Goal: Information Seeking & Learning: Learn about a topic

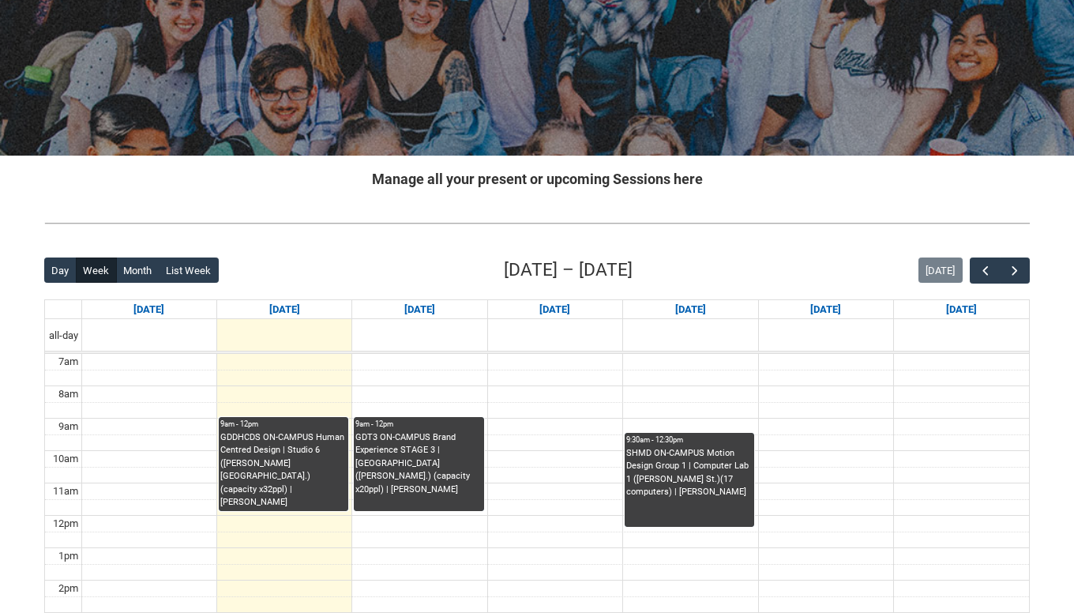
scroll to position [210, 0]
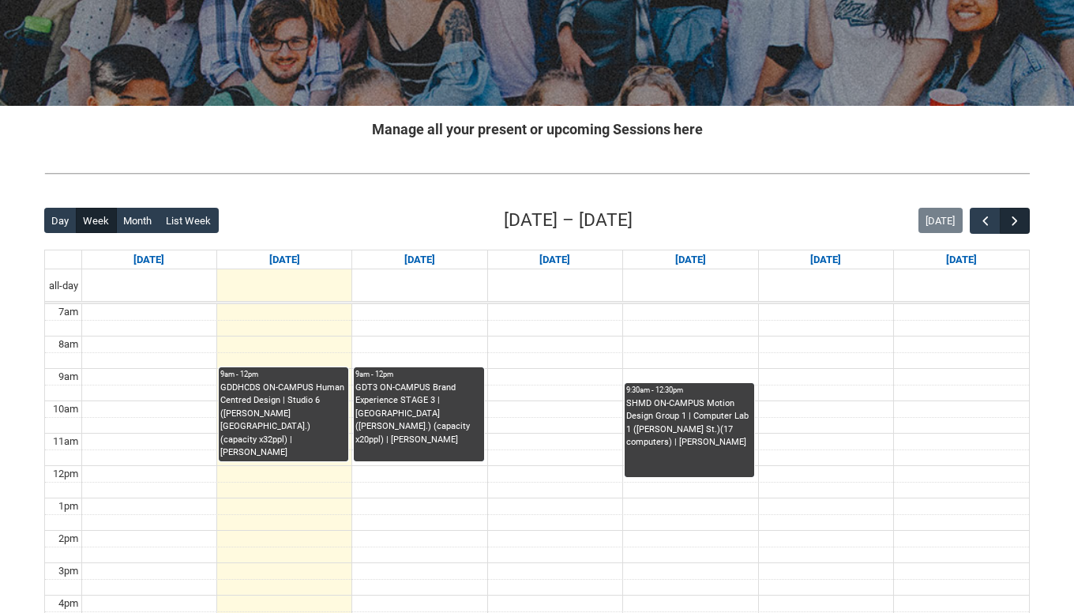
click at [1006, 227] on button "button" at bounding box center [1015, 221] width 30 height 26
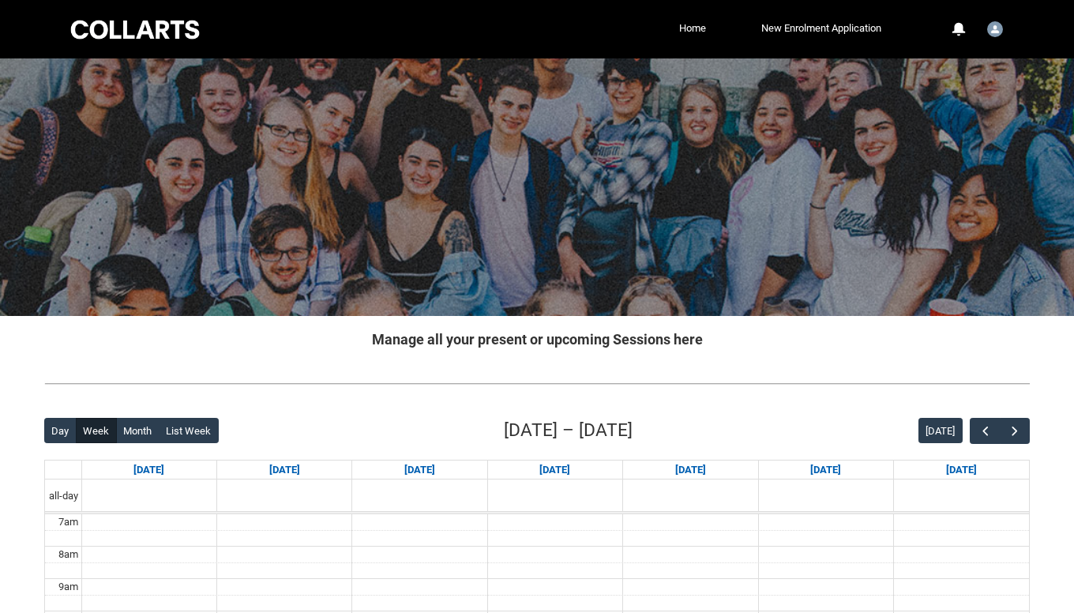
scroll to position [0, 0]
click at [1022, 435] on span "button" at bounding box center [1015, 431] width 16 height 16
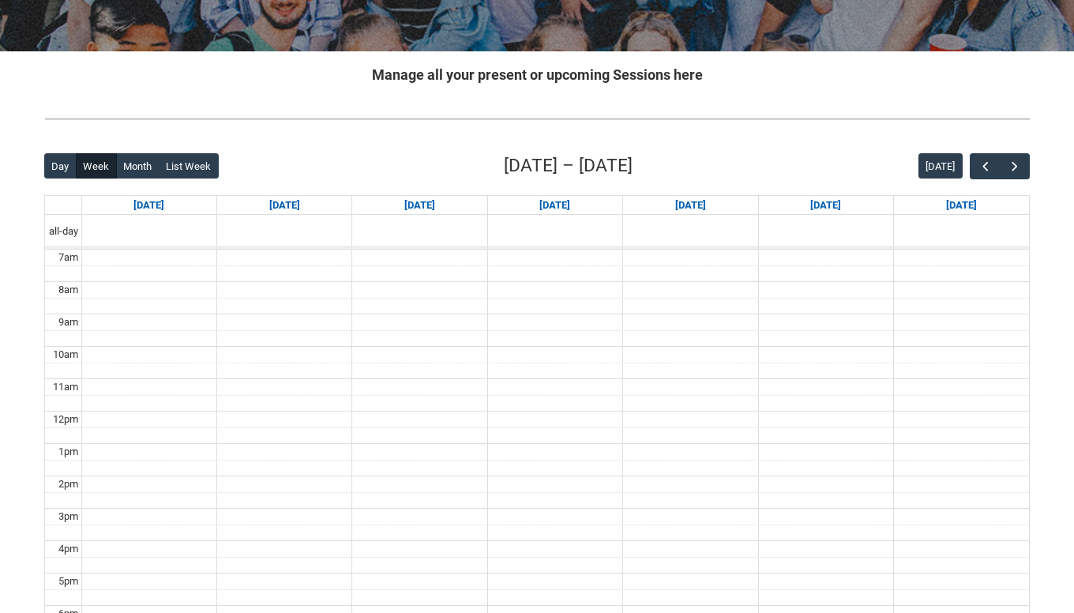
scroll to position [276, 0]
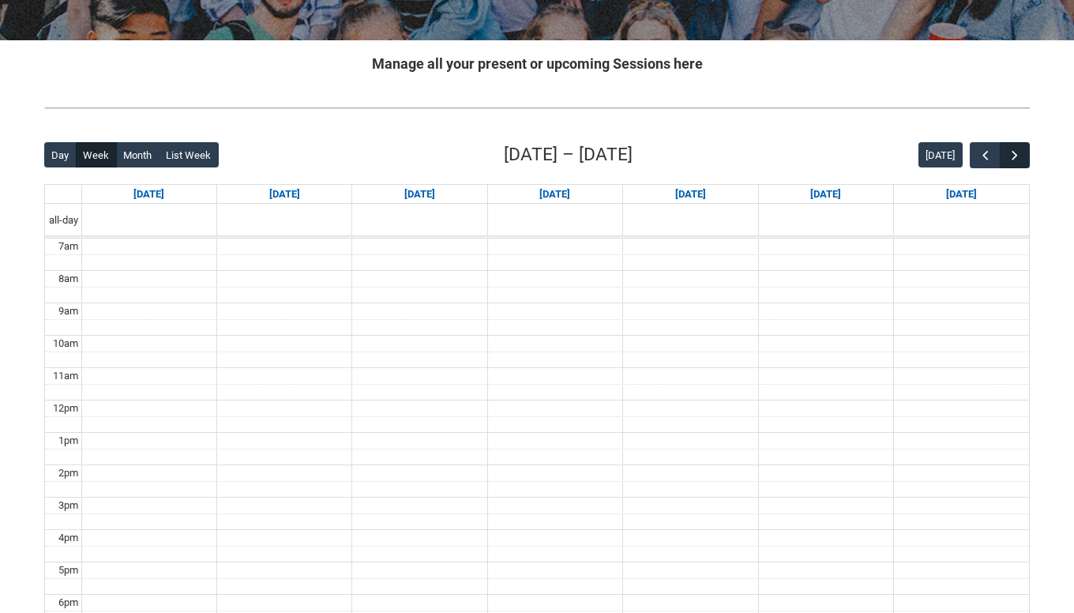
click at [1026, 160] on button "button" at bounding box center [1015, 155] width 30 height 26
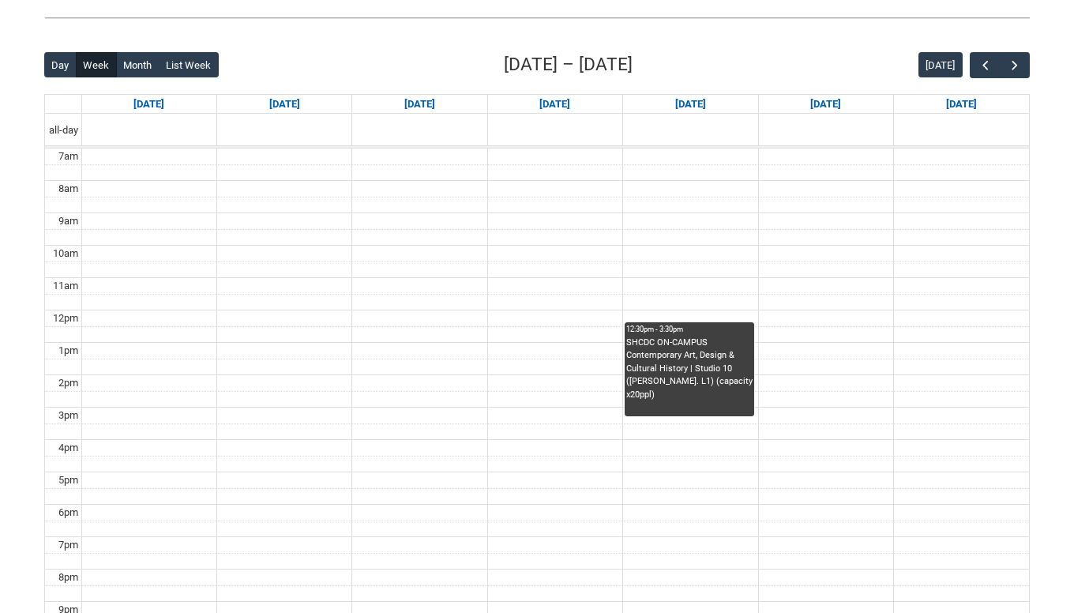
scroll to position [362, 0]
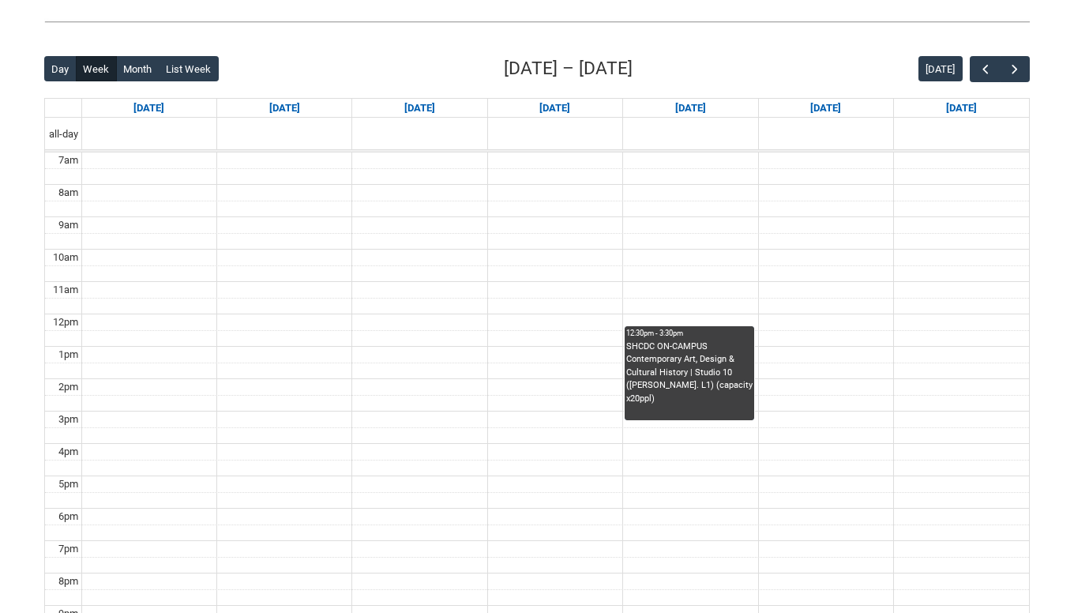
click at [728, 363] on div "SHCDC ON-CAMPUS Contemporary Art, Design & Cultural History | Studio 10 ([PERSO…" at bounding box center [689, 373] width 126 height 66
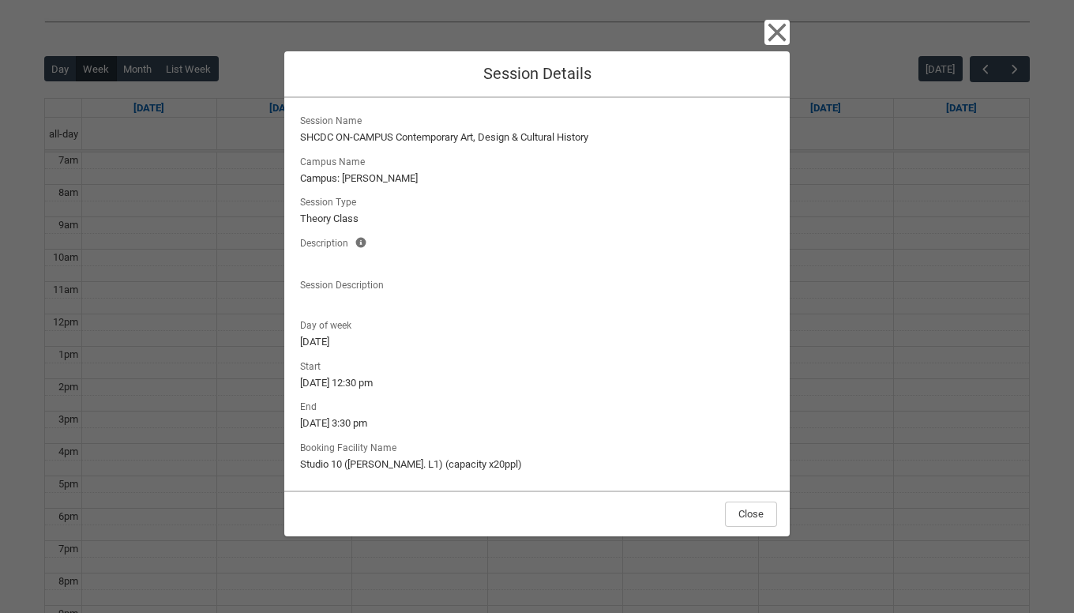
click at [773, 29] on icon "button" at bounding box center [778, 33] width 18 height 18
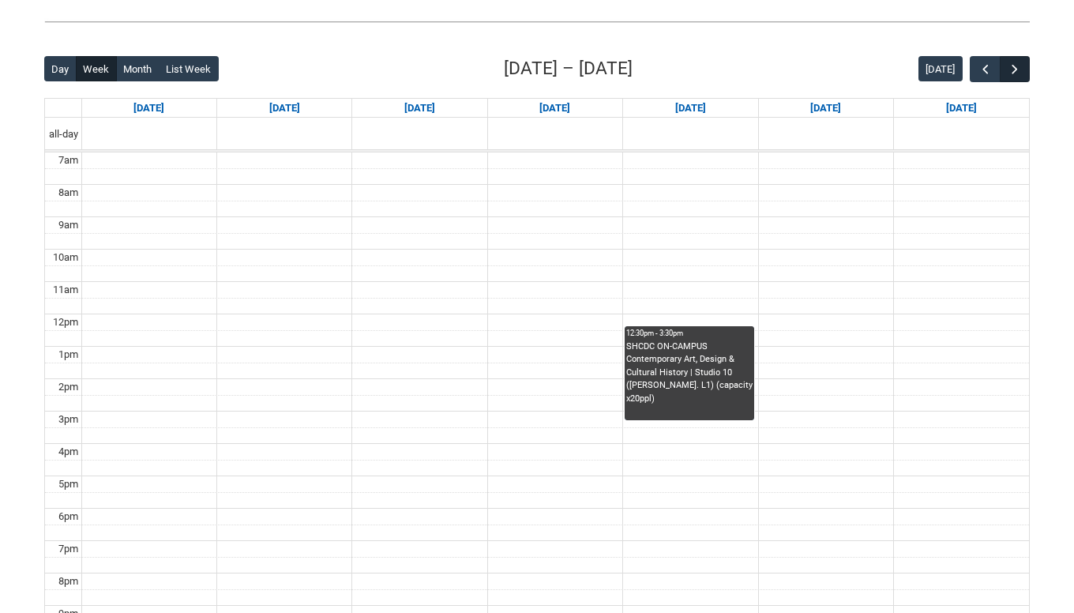
click at [1016, 77] on span "button" at bounding box center [1015, 70] width 16 height 16
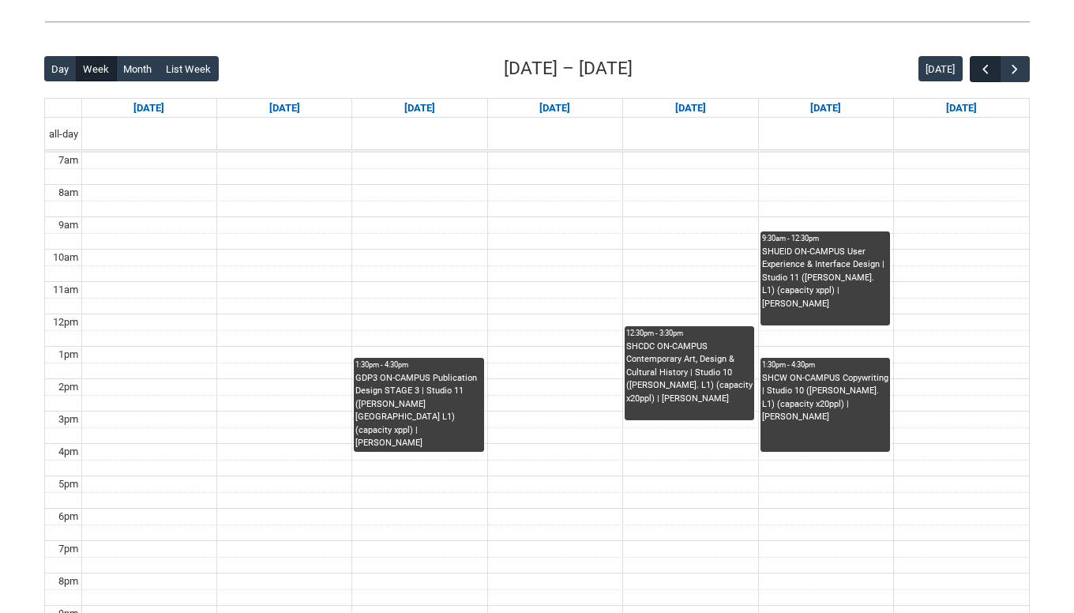
click at [976, 69] on button "button" at bounding box center [985, 69] width 30 height 26
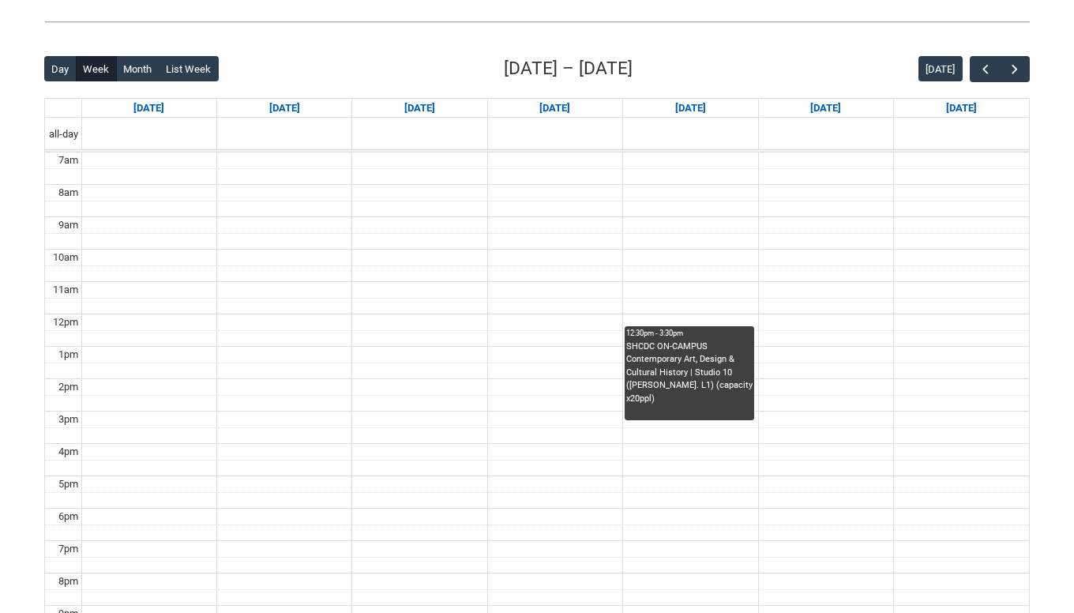
click at [1033, 62] on div "Back Loading... This page should update in a few seconds... Day Week Month List…" at bounding box center [537, 363] width 1011 height 641
click at [1007, 73] on span "button" at bounding box center [1015, 70] width 16 height 16
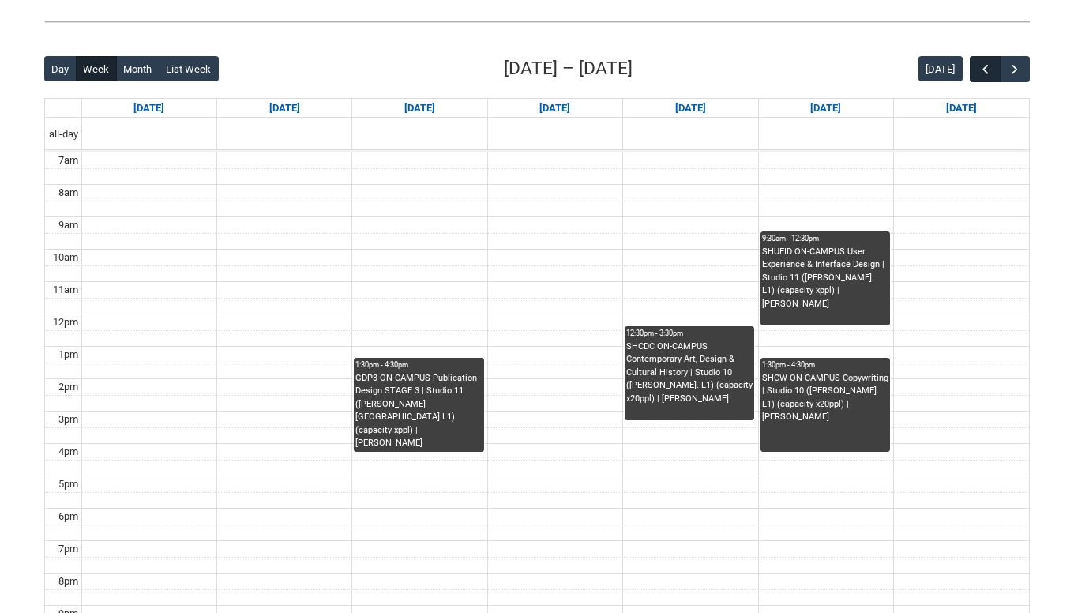
click at [984, 74] on span "button" at bounding box center [986, 70] width 16 height 16
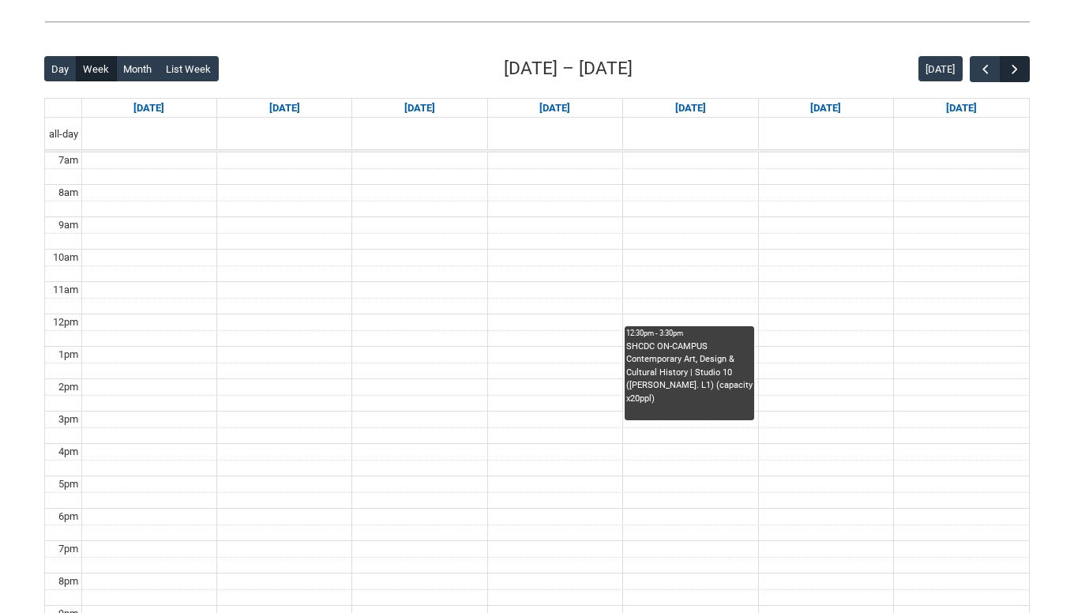
click at [1020, 66] on span "button" at bounding box center [1015, 70] width 16 height 16
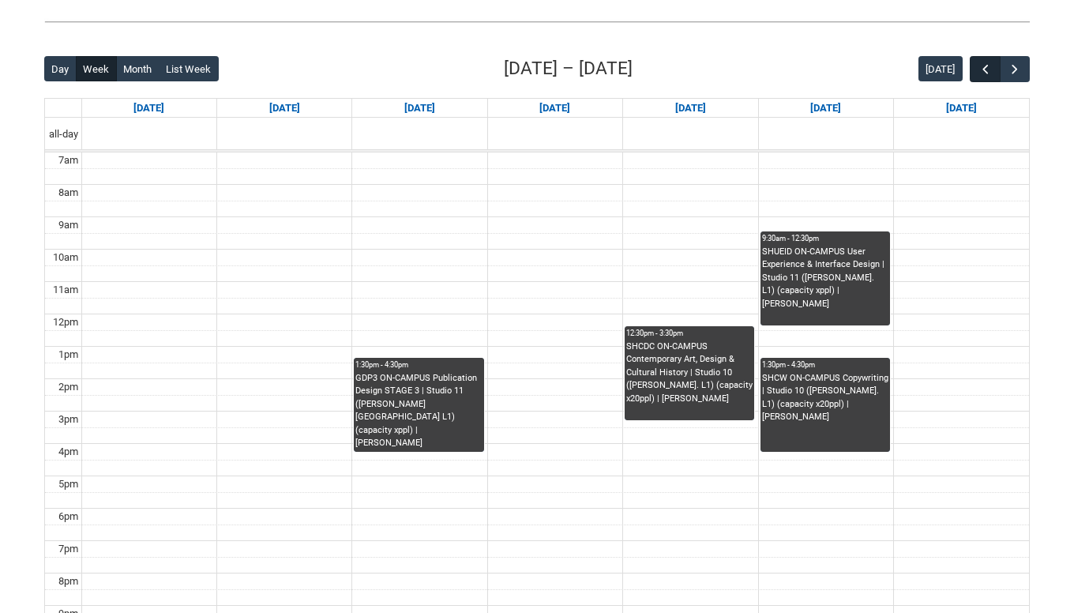
click at [980, 72] on span "button" at bounding box center [986, 70] width 16 height 16
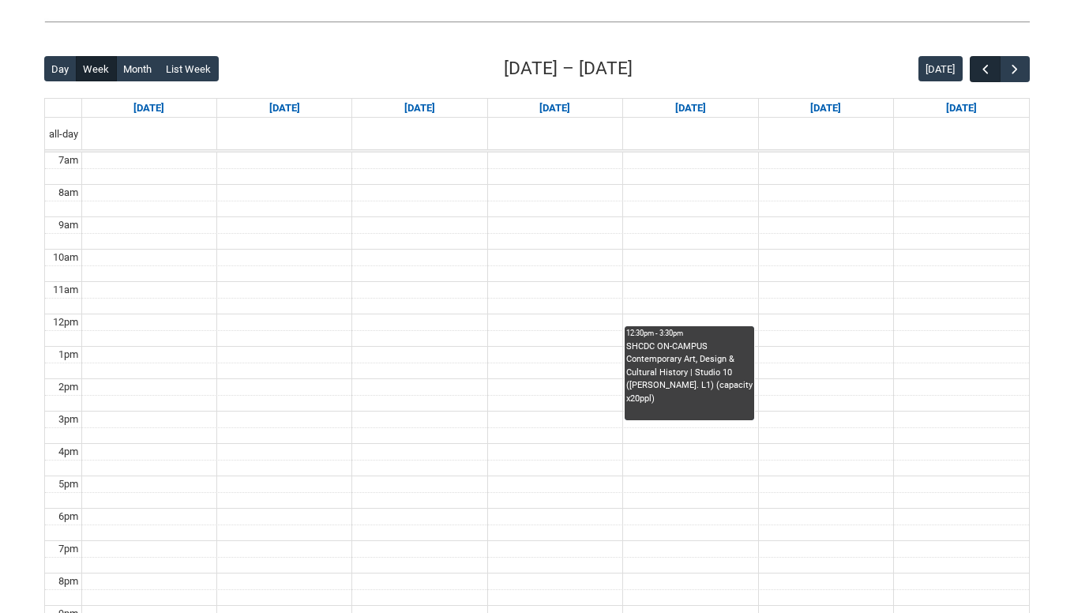
click at [980, 72] on span "button" at bounding box center [986, 70] width 16 height 16
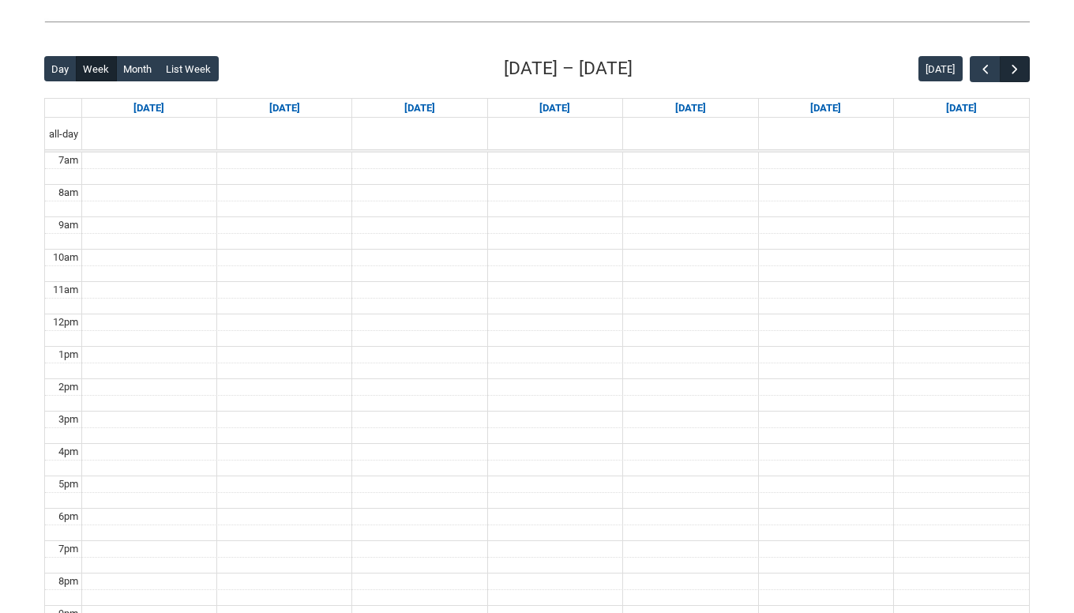
click at [1010, 64] on span "button" at bounding box center [1015, 70] width 16 height 16
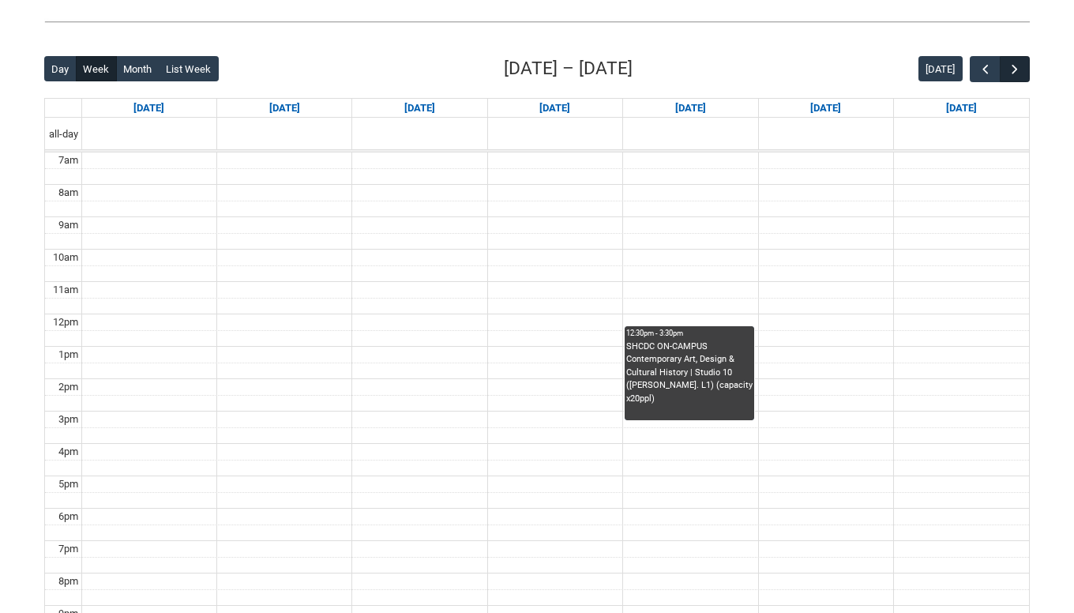
click at [1010, 70] on span "button" at bounding box center [1015, 70] width 16 height 16
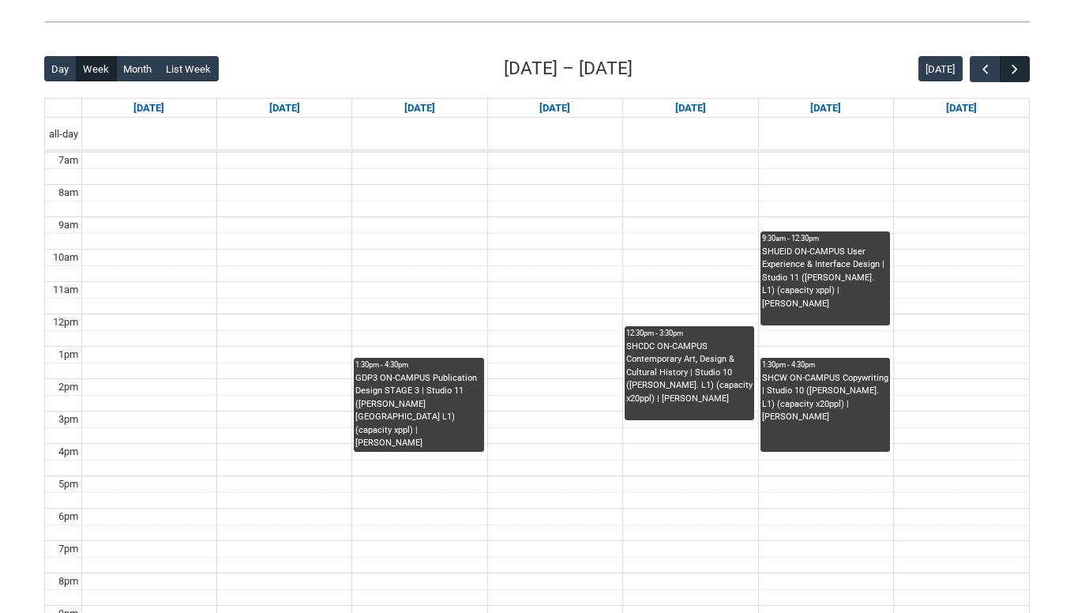
click at [1014, 76] on span "button" at bounding box center [1015, 70] width 16 height 16
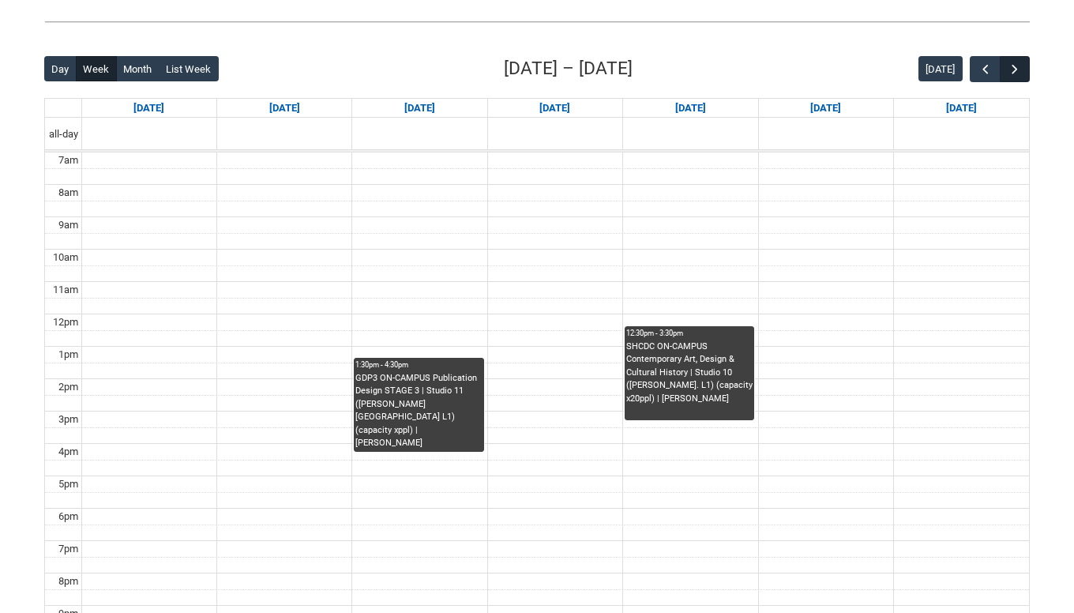
click at [1014, 76] on span "button" at bounding box center [1015, 70] width 16 height 16
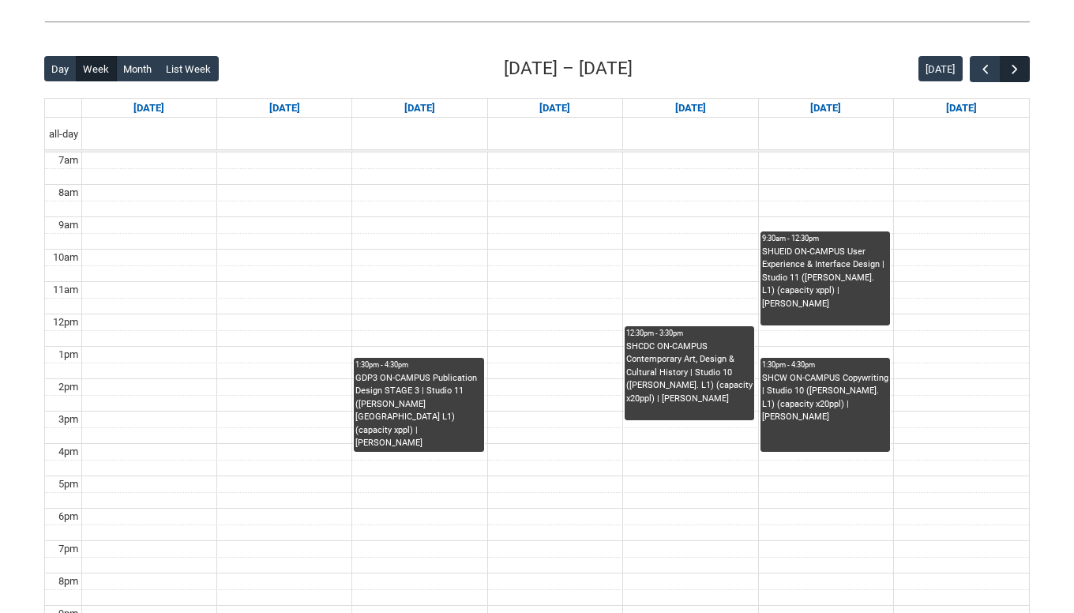
click at [1014, 76] on span "button" at bounding box center [1015, 70] width 16 height 16
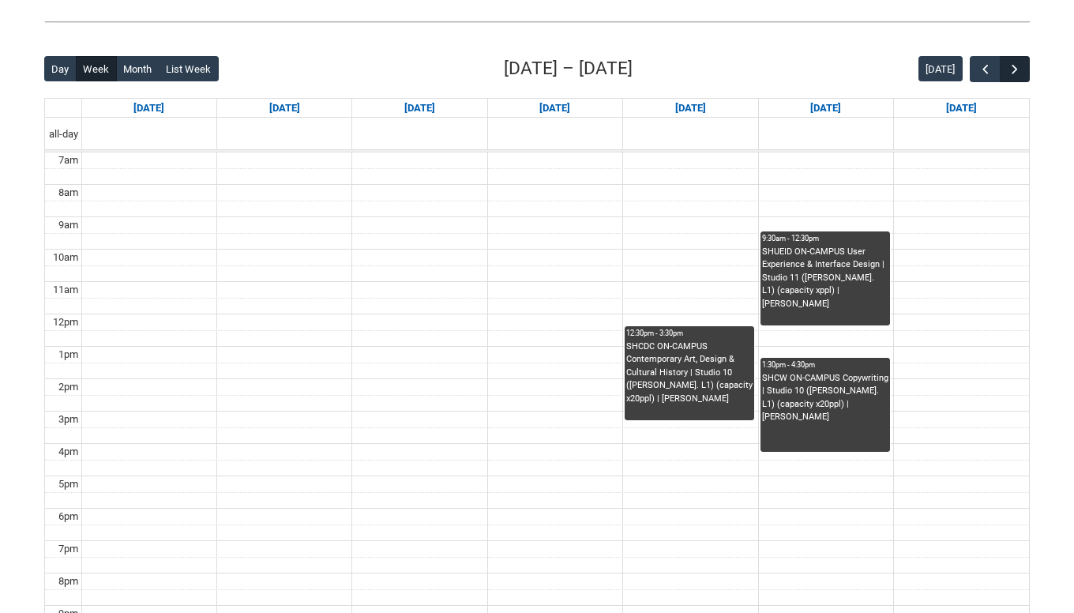
click at [1014, 76] on span "button" at bounding box center [1015, 70] width 16 height 16
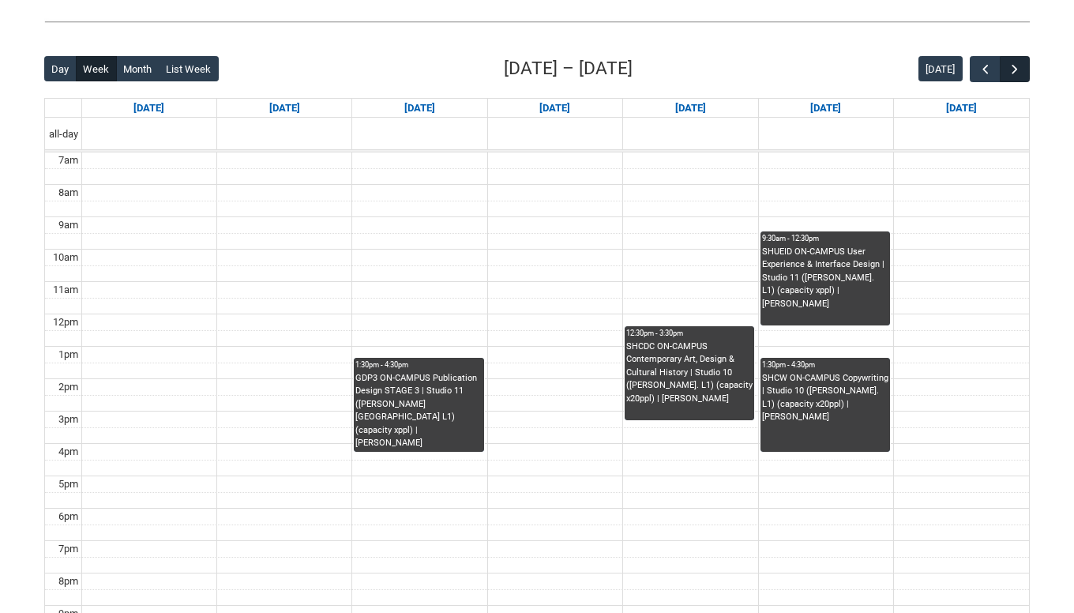
click at [1014, 76] on span "button" at bounding box center [1015, 70] width 16 height 16
click at [972, 77] on button "button" at bounding box center [985, 69] width 30 height 26
click at [979, 70] on span "button" at bounding box center [986, 70] width 16 height 16
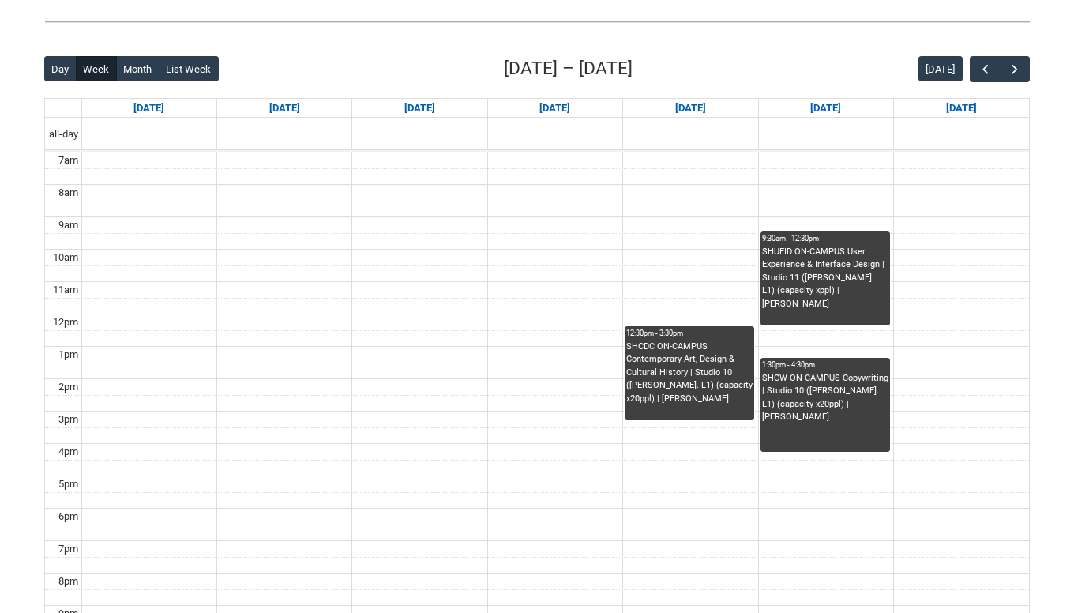
click at [979, 84] on div "Day Week Month List Week [DATE] – [DATE] [DATE] [DATE] [DATE] [DATE] [DATE] [DA…" at bounding box center [537, 362] width 986 height 615
click at [992, 66] on span "button" at bounding box center [986, 70] width 16 height 16
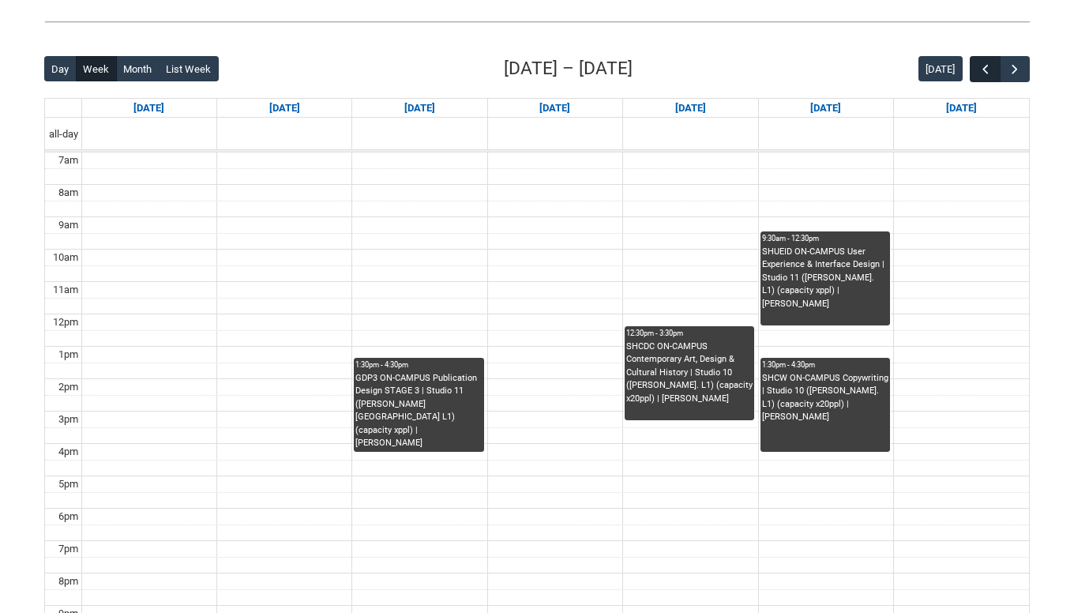
click at [992, 66] on span "button" at bounding box center [986, 70] width 16 height 16
click at [120, 58] on button "Month" at bounding box center [137, 68] width 43 height 25
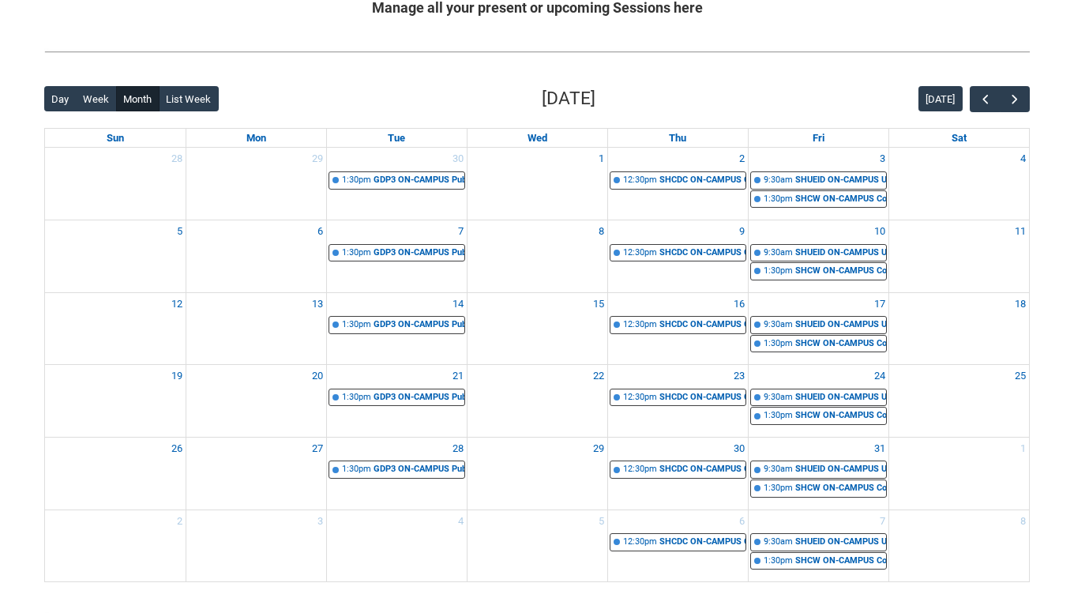
click at [967, 100] on div "[DATE]" at bounding box center [974, 99] width 111 height 26
click at [972, 100] on button "button" at bounding box center [985, 99] width 30 height 26
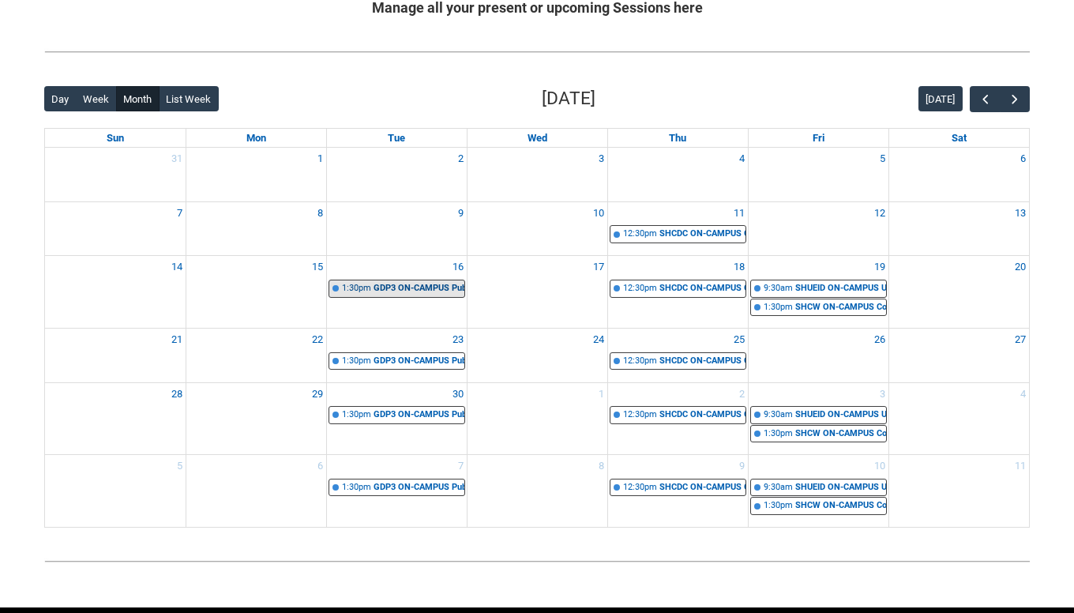
click at [423, 287] on div "GDP3 ON-CAMPUS Publication Design STAGE 3 | Studio 11 ([PERSON_NAME][GEOGRAPHIC…" at bounding box center [419, 288] width 91 height 13
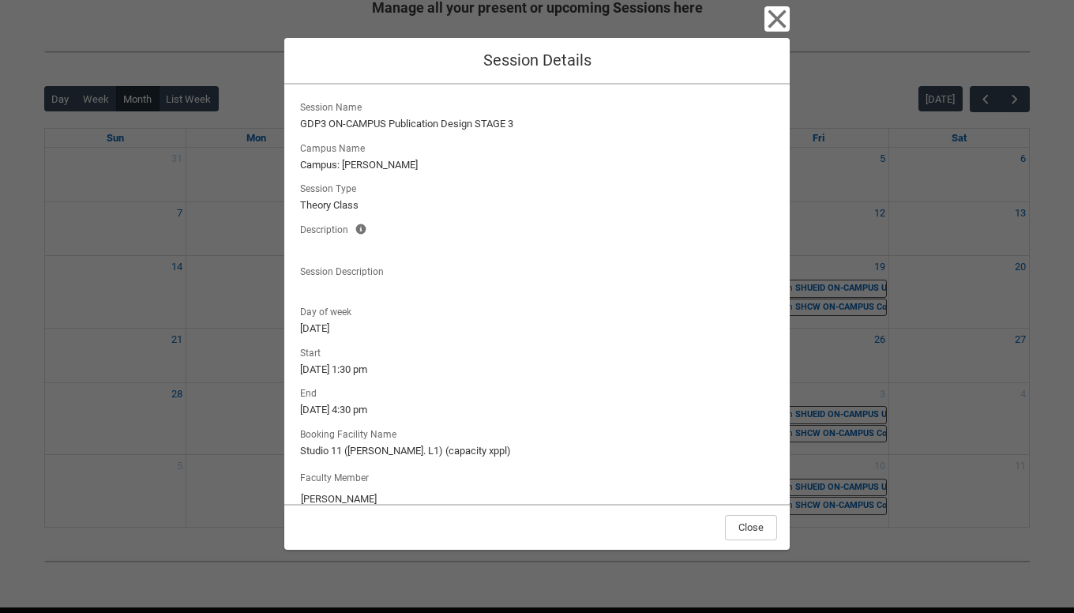
click at [775, 21] on icon "button" at bounding box center [778, 19] width 18 height 18
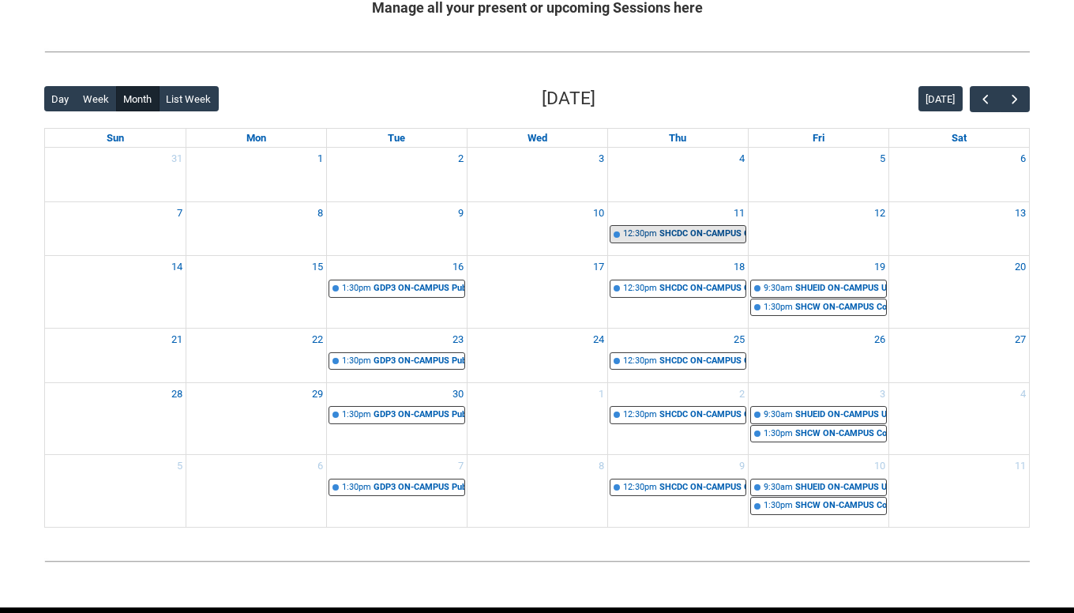
click at [676, 238] on div "SHCDC ON-CAMPUS Contemporary Art, Design & Cultural History | Studio 10 ([PERSO…" at bounding box center [703, 234] width 86 height 13
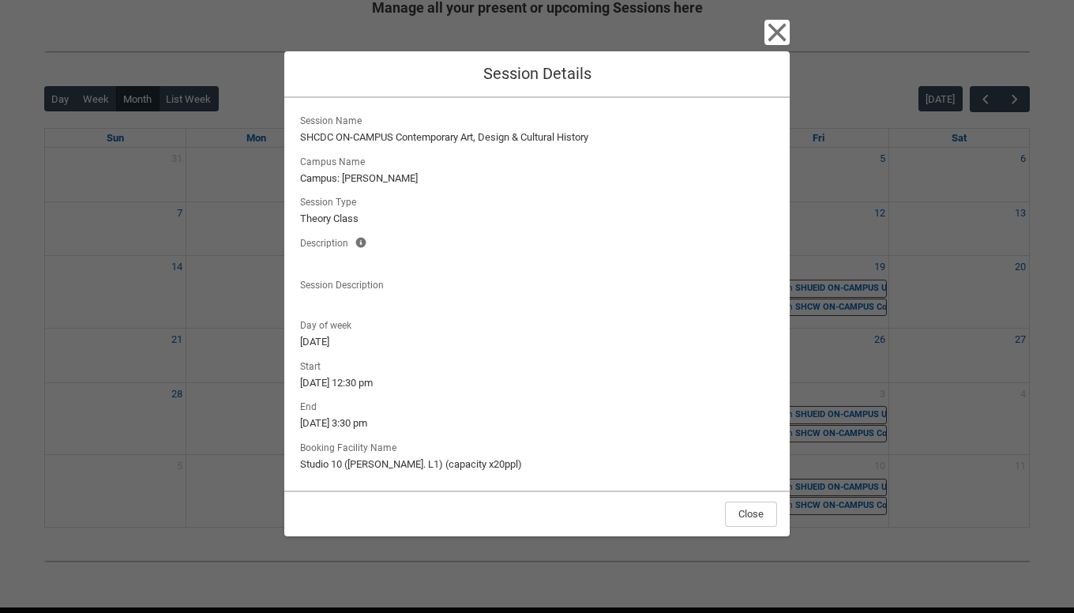
click at [773, 30] on icon "button" at bounding box center [778, 33] width 18 height 18
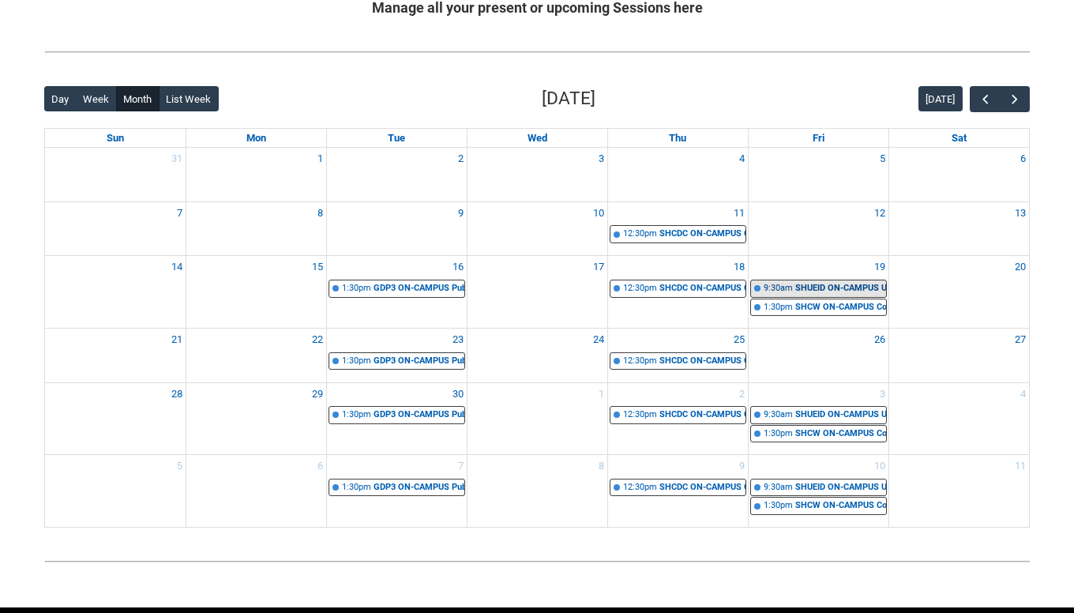
click at [804, 290] on div "SHUEID ON-CAMPUS User Experience & Interface Design | Studio 11 ([PERSON_NAME].…" at bounding box center [841, 288] width 91 height 13
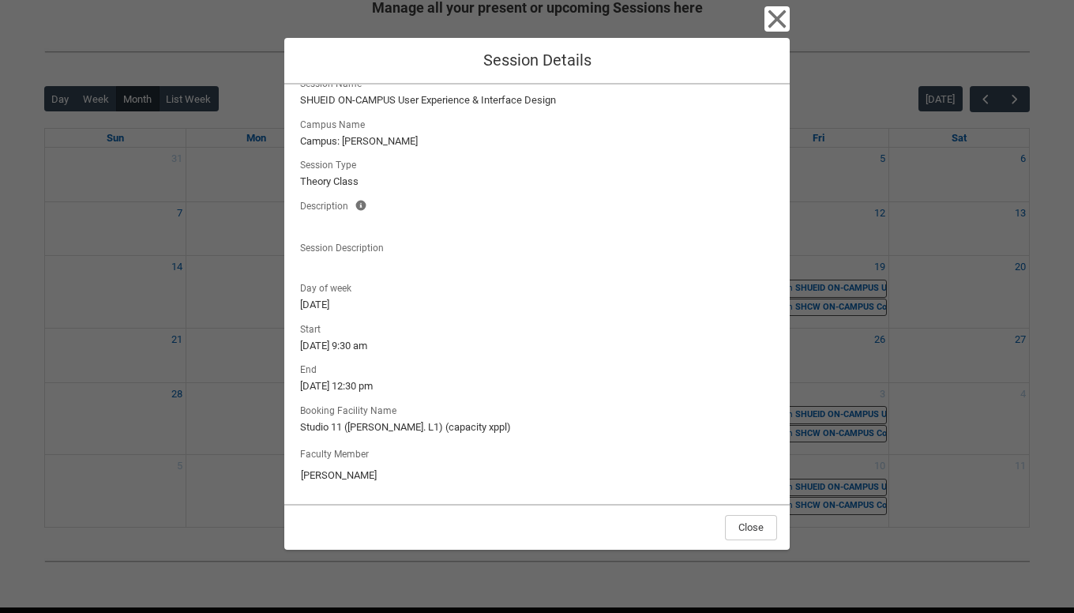
scroll to position [22, 0]
click at [785, 28] on icon "button" at bounding box center [777, 18] width 25 height 25
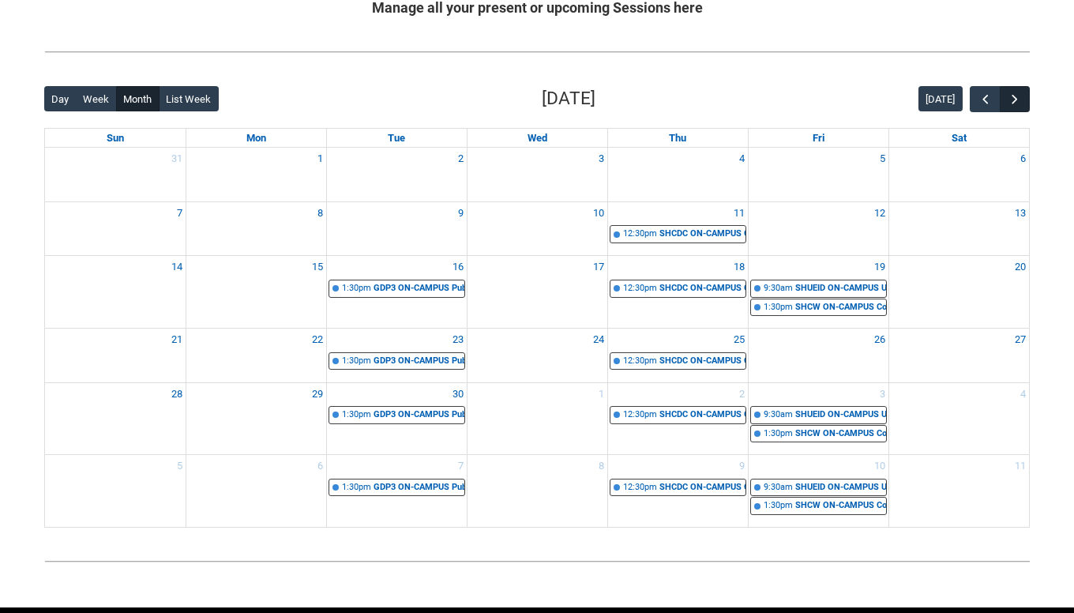
click at [1018, 99] on span "button" at bounding box center [1015, 100] width 16 height 16
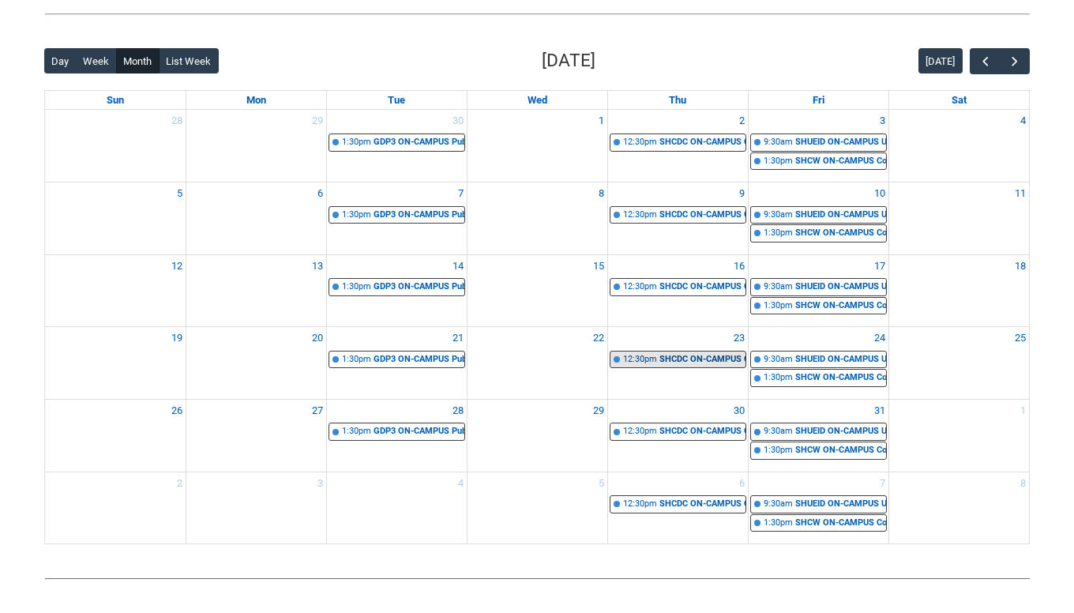
scroll to position [378, 0]
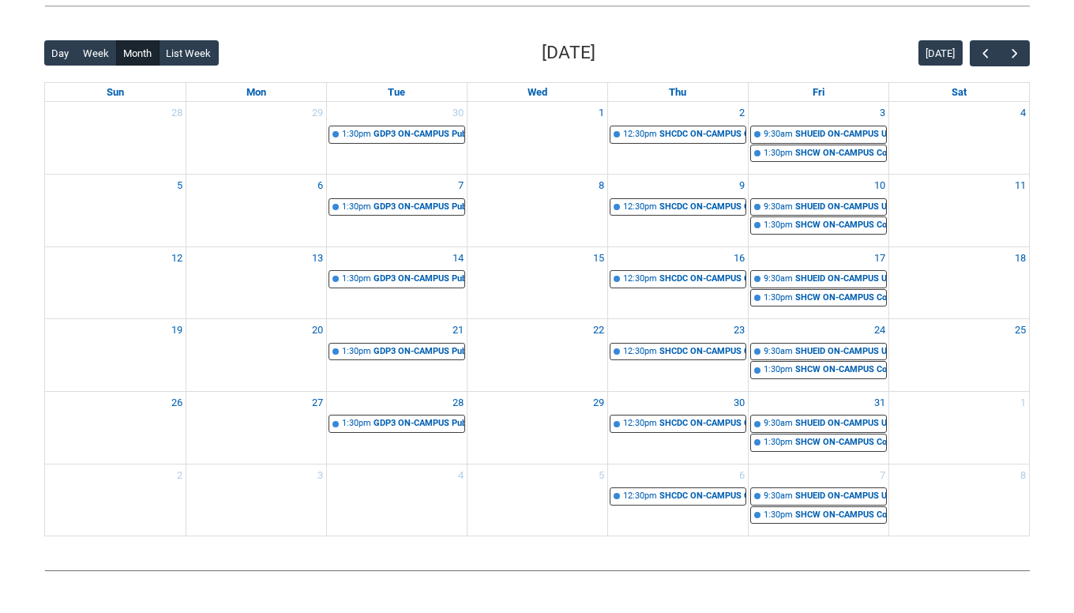
click at [686, 357] on div "12:30pm SHCDC ON-CAMPUS Contemporary Art, Design & Cultural History | Studio 10…" at bounding box center [678, 352] width 140 height 21
click at [676, 346] on div "SHCDC ON-CAMPUS Contemporary Art, Design & Cultural History | Studio 10 ([PERSO…" at bounding box center [703, 351] width 86 height 13
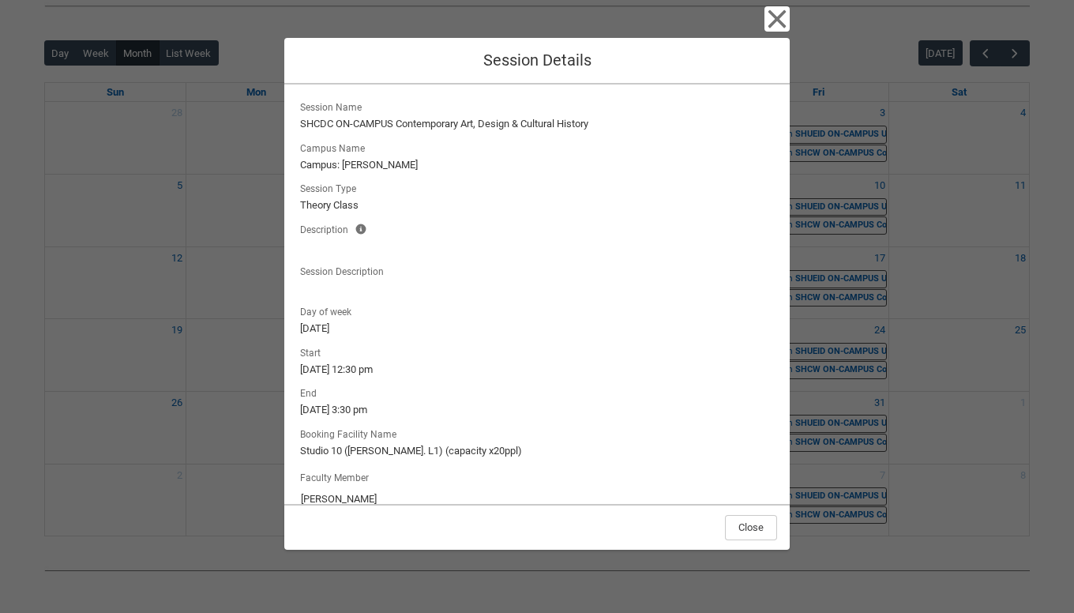
click at [779, 14] on icon "button" at bounding box center [777, 18] width 25 height 25
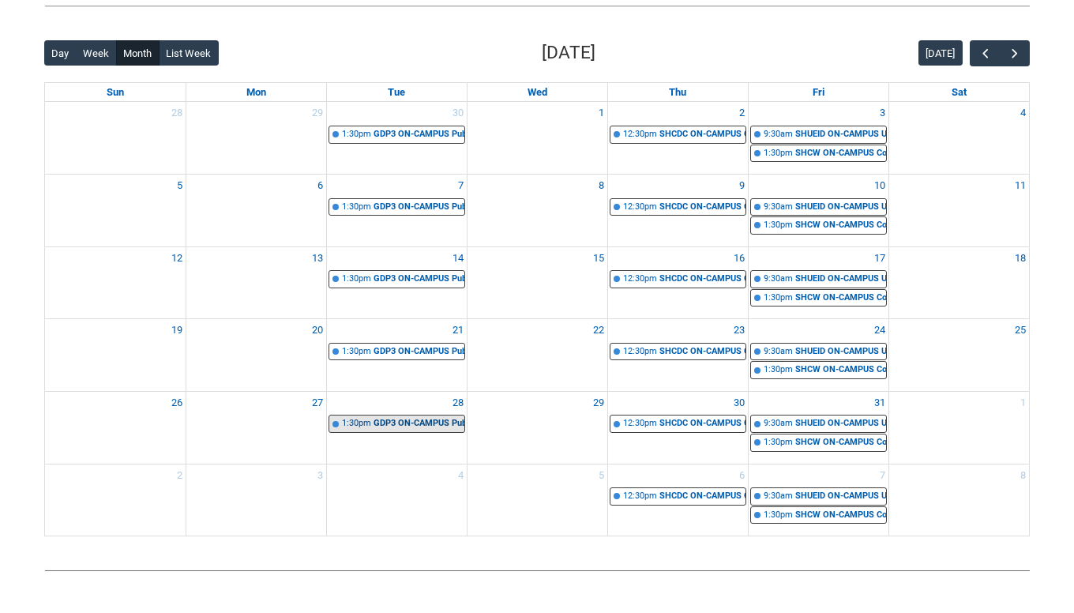
click at [416, 419] on div "GDP3 ON-CAMPUS Publication Design STAGE 3 | Studio 11 ([PERSON_NAME][GEOGRAPHIC…" at bounding box center [419, 423] width 91 height 13
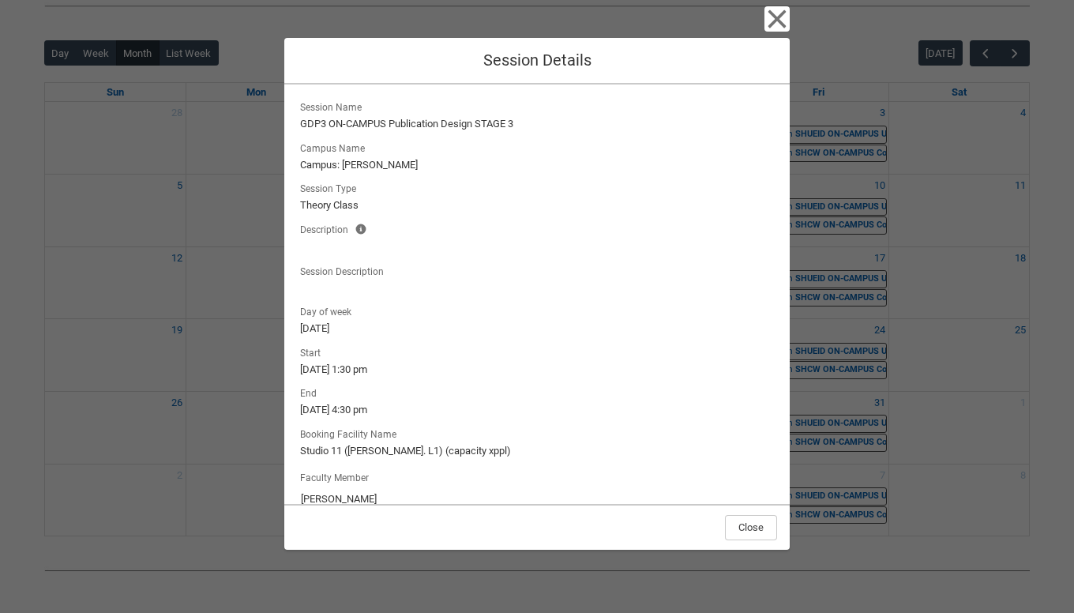
click at [786, 21] on icon "button" at bounding box center [777, 18] width 25 height 25
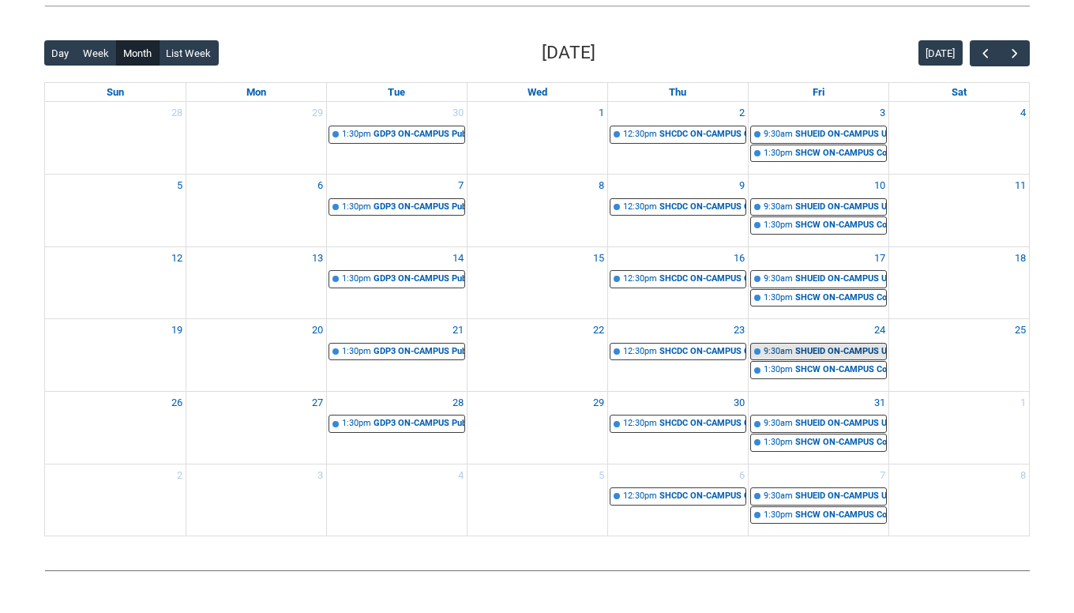
click at [829, 345] on div "SHUEID ON-CAMPUS User Experience & Interface Design | Studio 11 ([PERSON_NAME].…" at bounding box center [841, 351] width 91 height 13
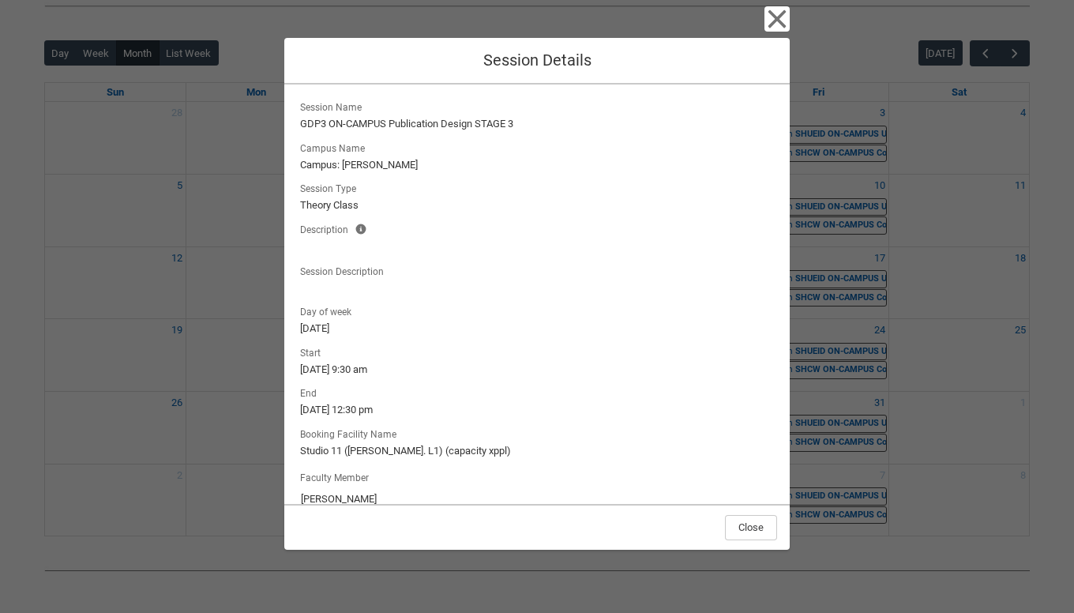
scroll to position [5, 0]
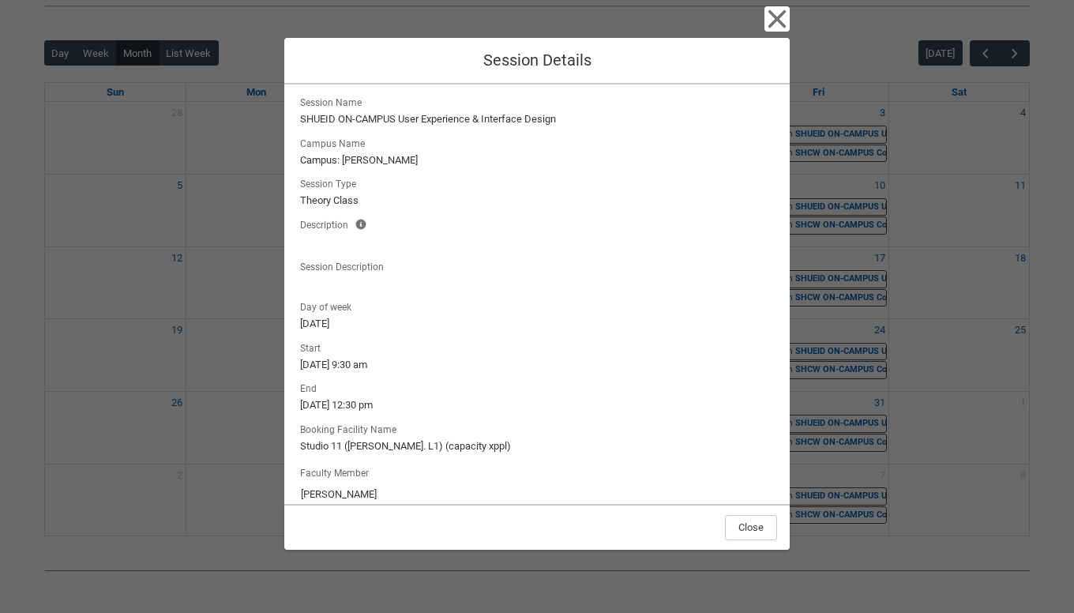
click at [771, 28] on icon "button" at bounding box center [777, 18] width 25 height 25
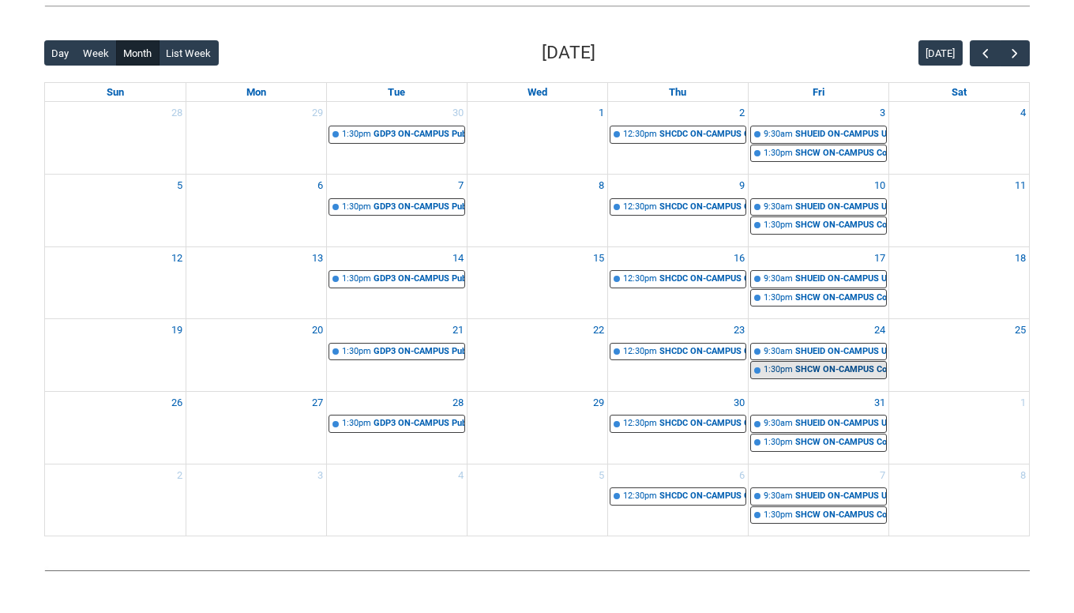
click at [796, 371] on link "1:30pm SHCW ON-CAMPUS Copywriting | Studio 10 ([PERSON_NAME]. L1) (capacity x20…" at bounding box center [819, 370] width 137 height 18
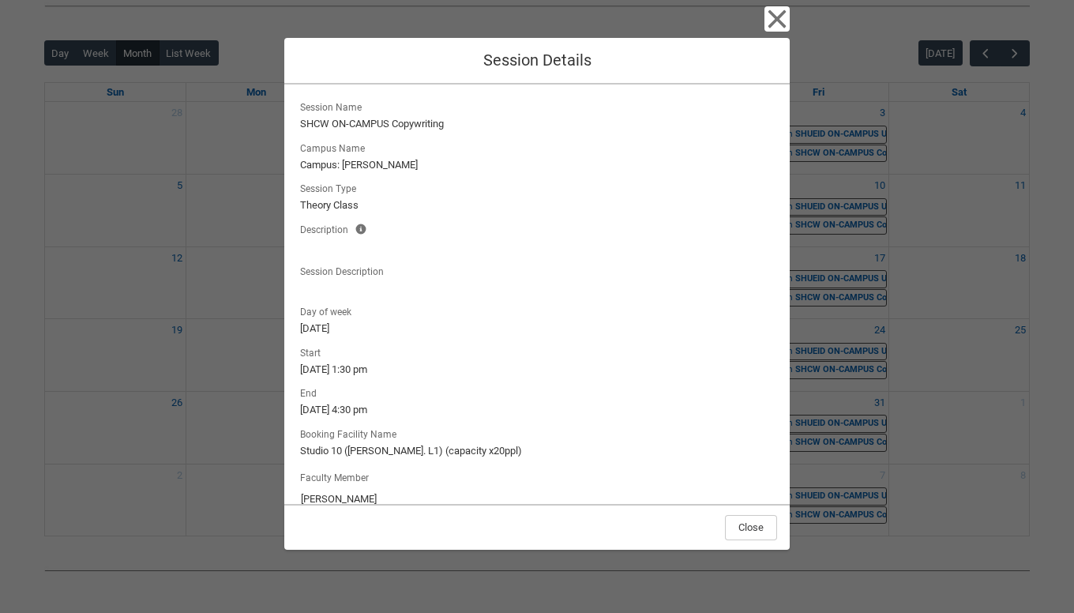
scroll to position [0, 0]
click at [737, 536] on button "Close" at bounding box center [751, 527] width 52 height 25
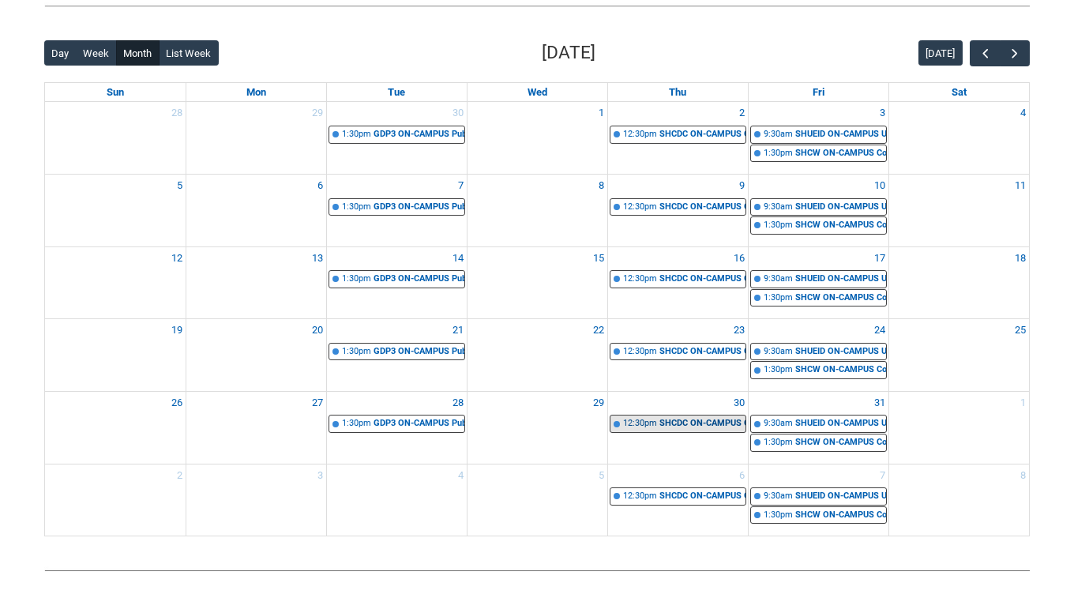
click at [677, 423] on div "SHCDC ON-CAMPUS Contemporary Art, Design & Cultural History | Studio 10 ([PERSO…" at bounding box center [703, 423] width 86 height 13
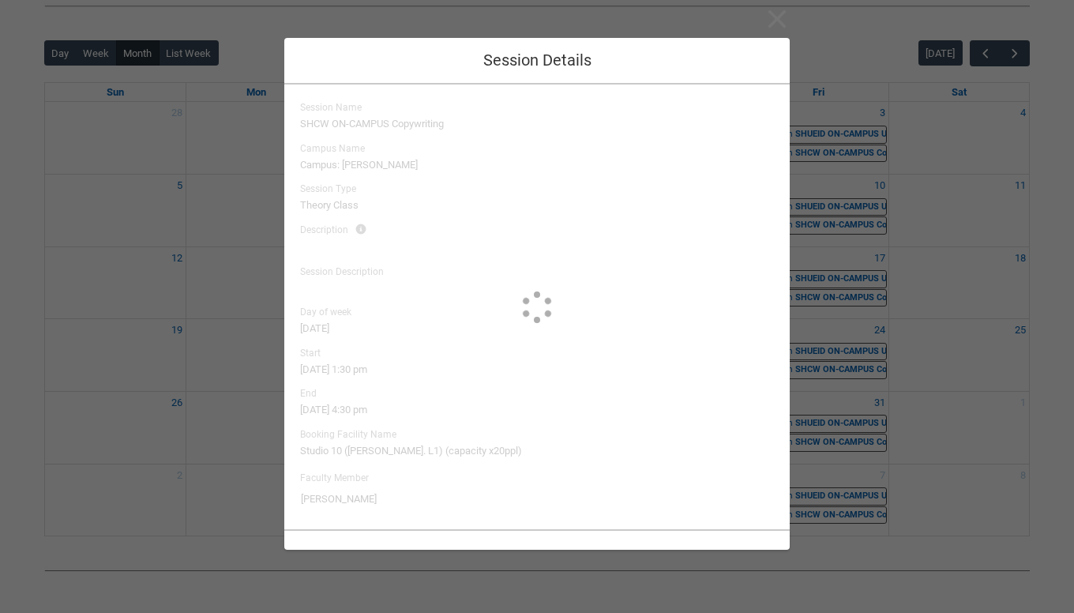
type input "[PERSON_NAME]"
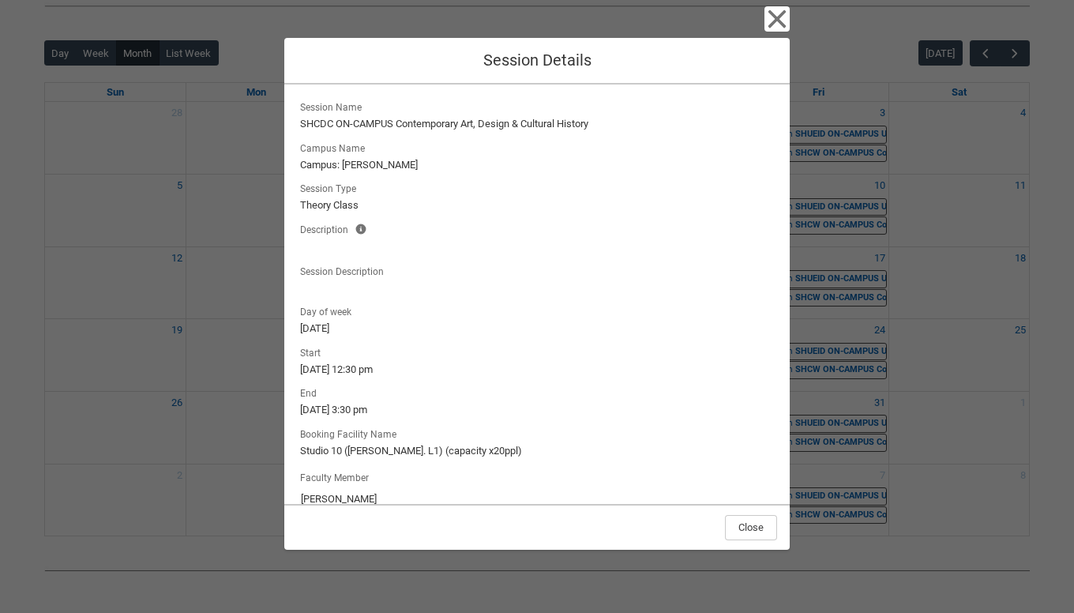
click at [778, 18] on icon "button" at bounding box center [778, 19] width 18 height 18
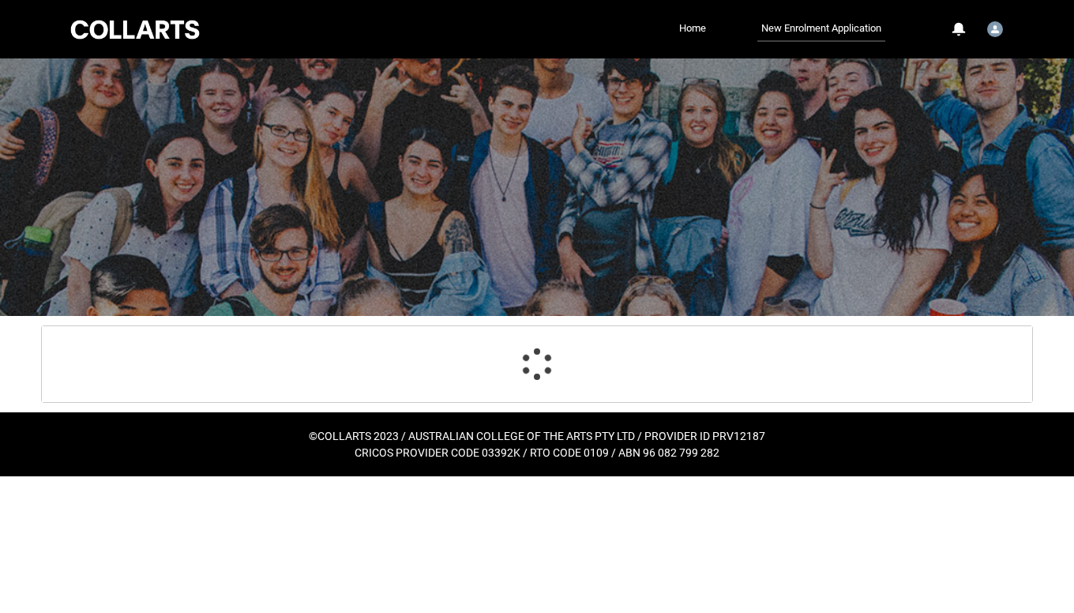
select select "Citizenship.1"
select select "Heard_About_Collarts_[DOMAIN_NAME] Search (Google)"
select select "Country_Choice.1101"
select select "P_Contact_Time_Afternoon"
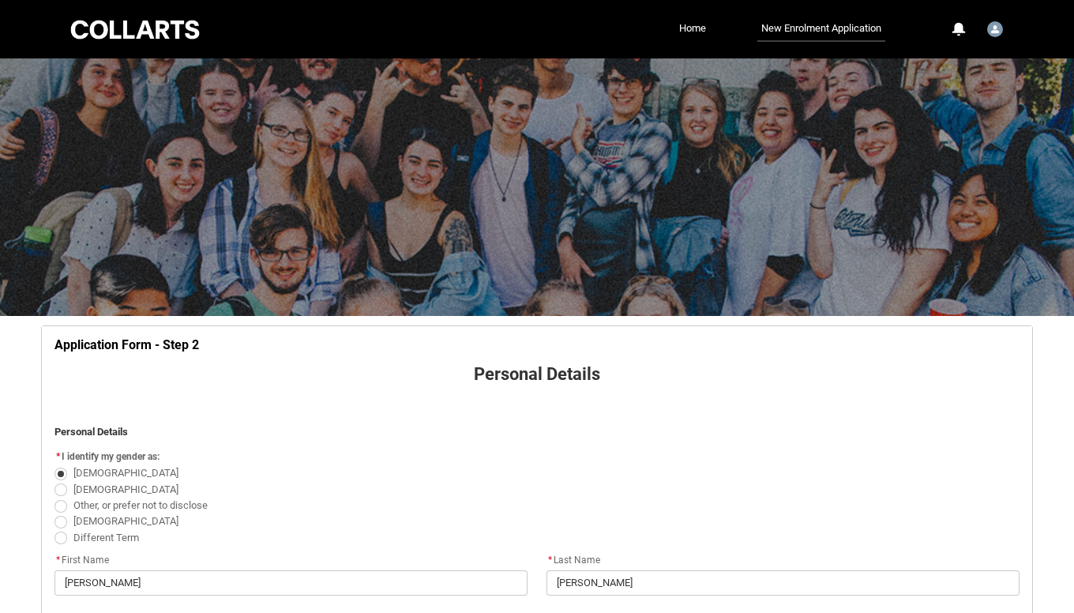
scroll to position [9, 0]
